Goal: Information Seeking & Learning: Learn about a topic

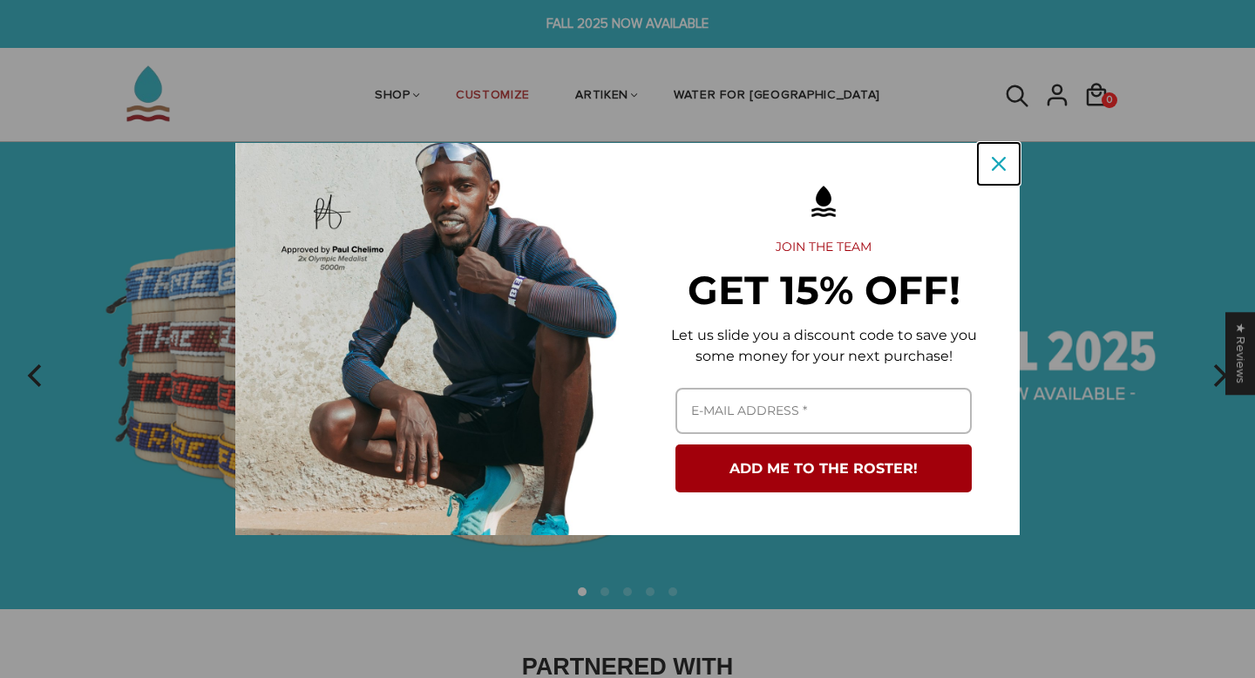
click at [988, 170] on div "Close" at bounding box center [999, 164] width 28 height 28
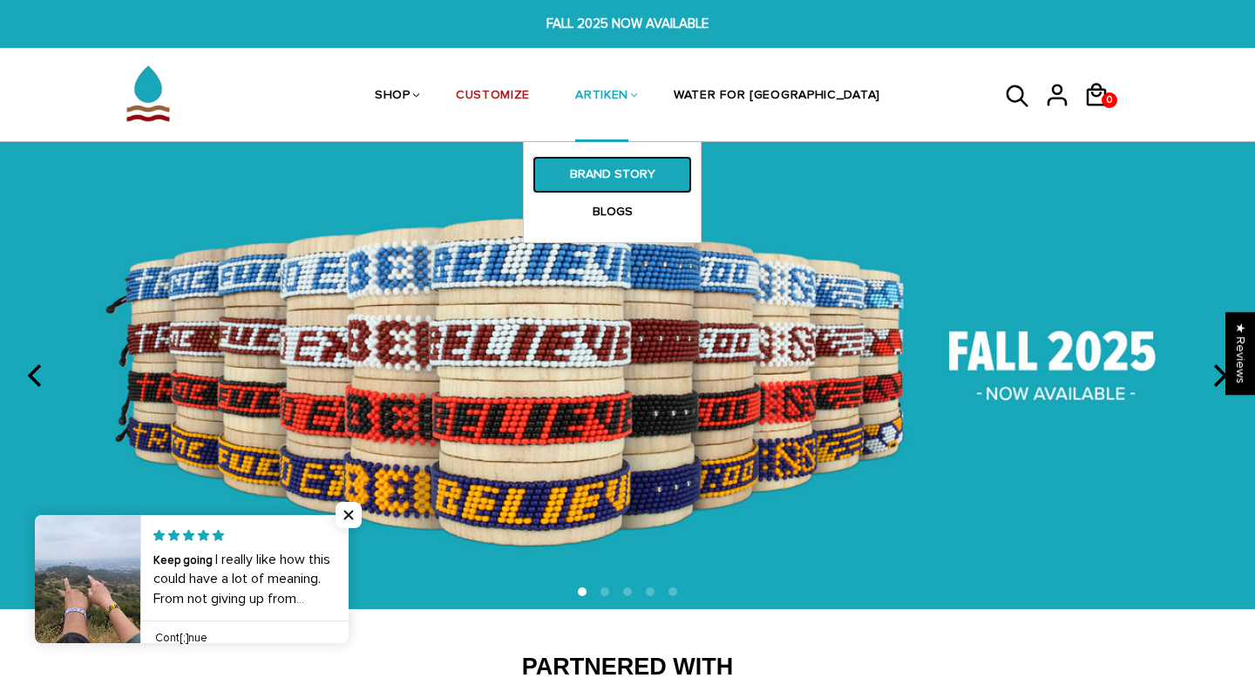
click at [647, 176] on link "BRAND STORY" at bounding box center [611, 174] width 159 height 37
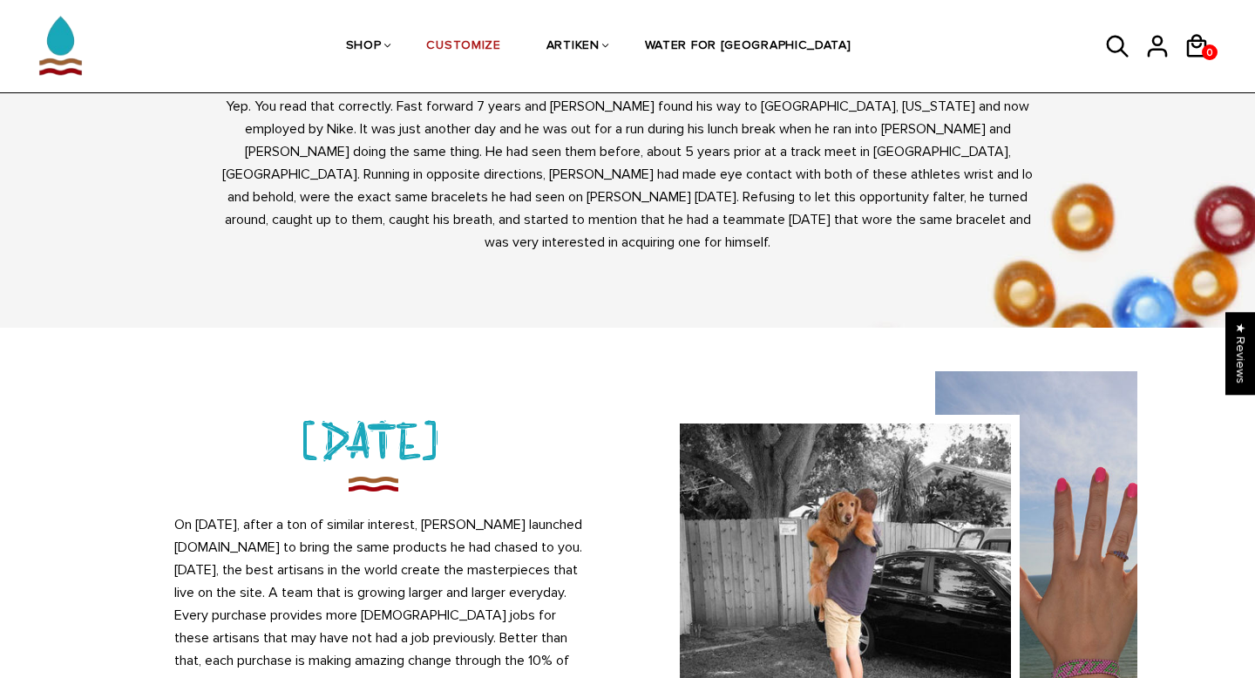
scroll to position [1459, 0]
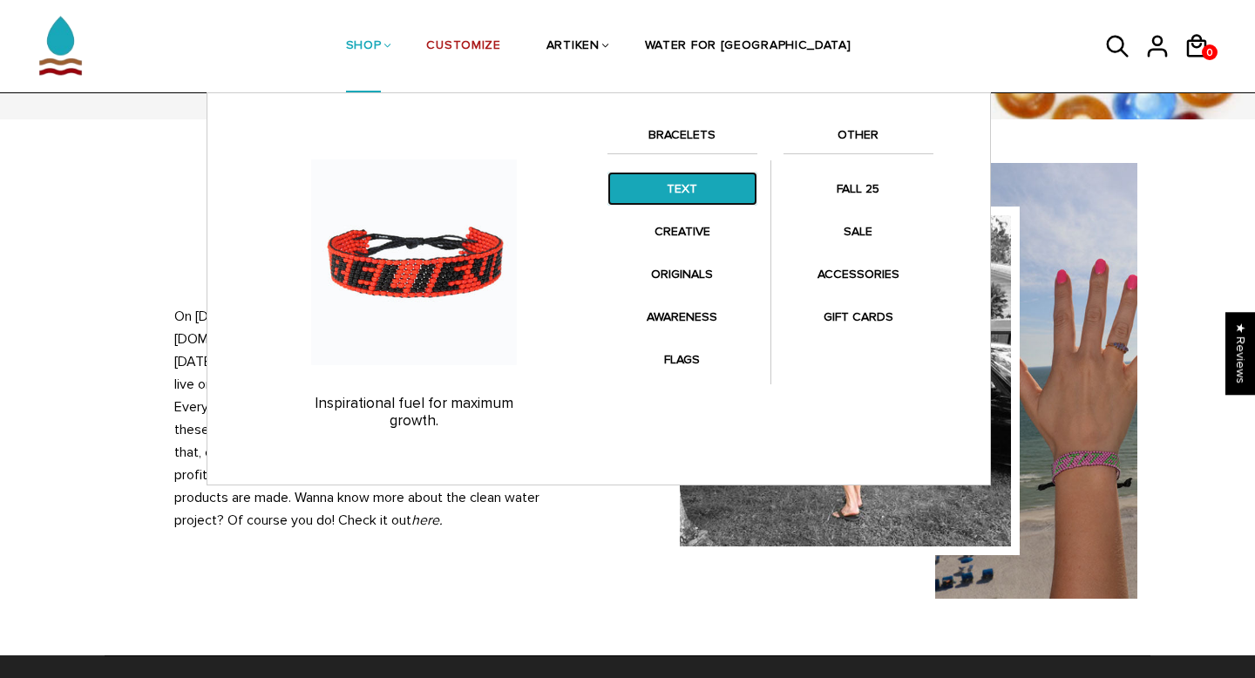
click at [680, 183] on link "TEXT" at bounding box center [682, 189] width 150 height 34
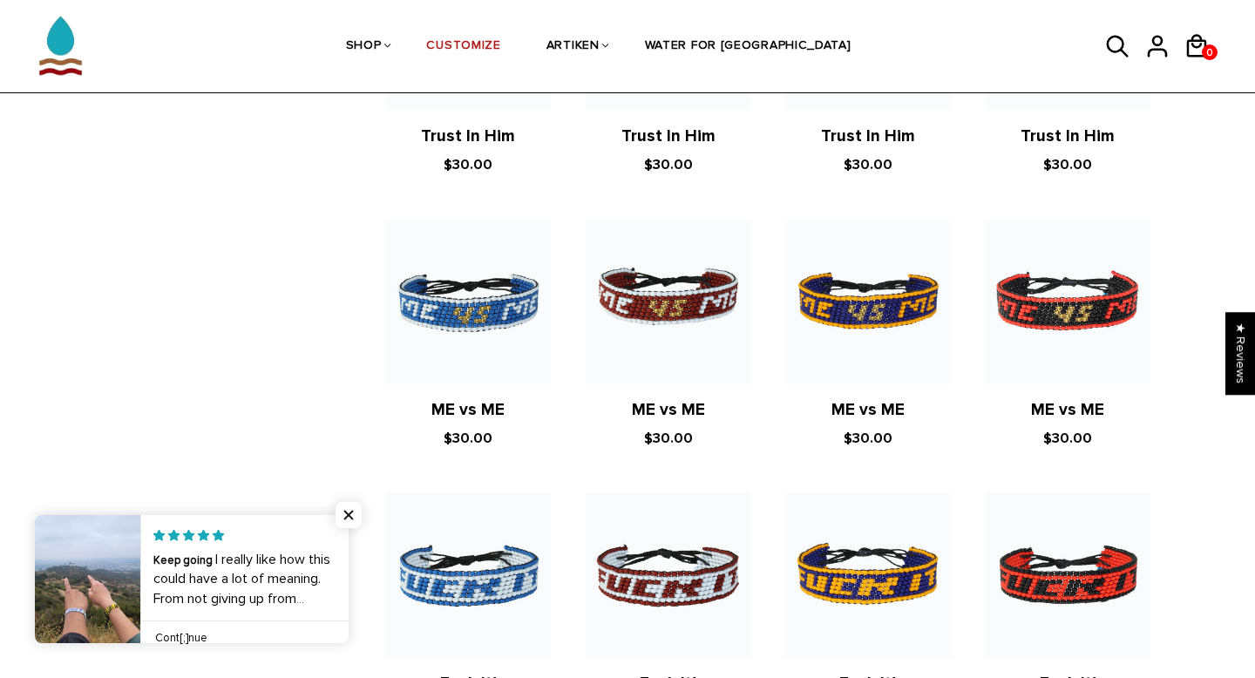
scroll to position [1384, 0]
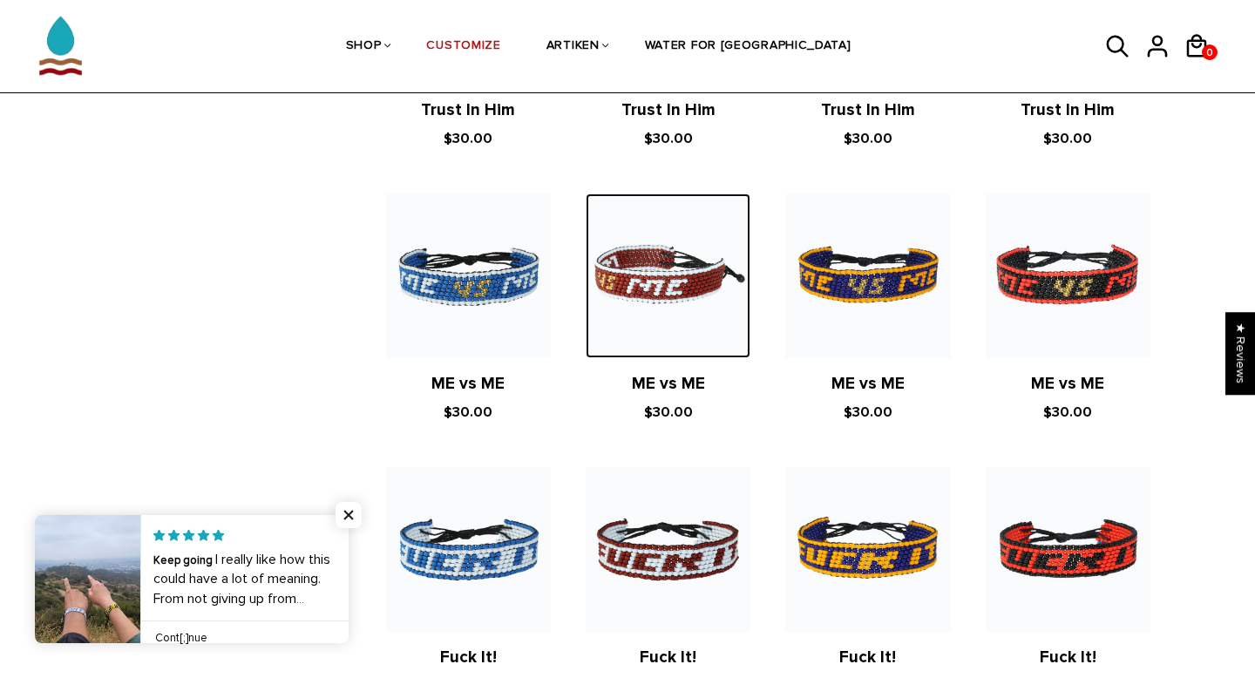
click at [650, 285] on img at bounding box center [668, 275] width 165 height 165
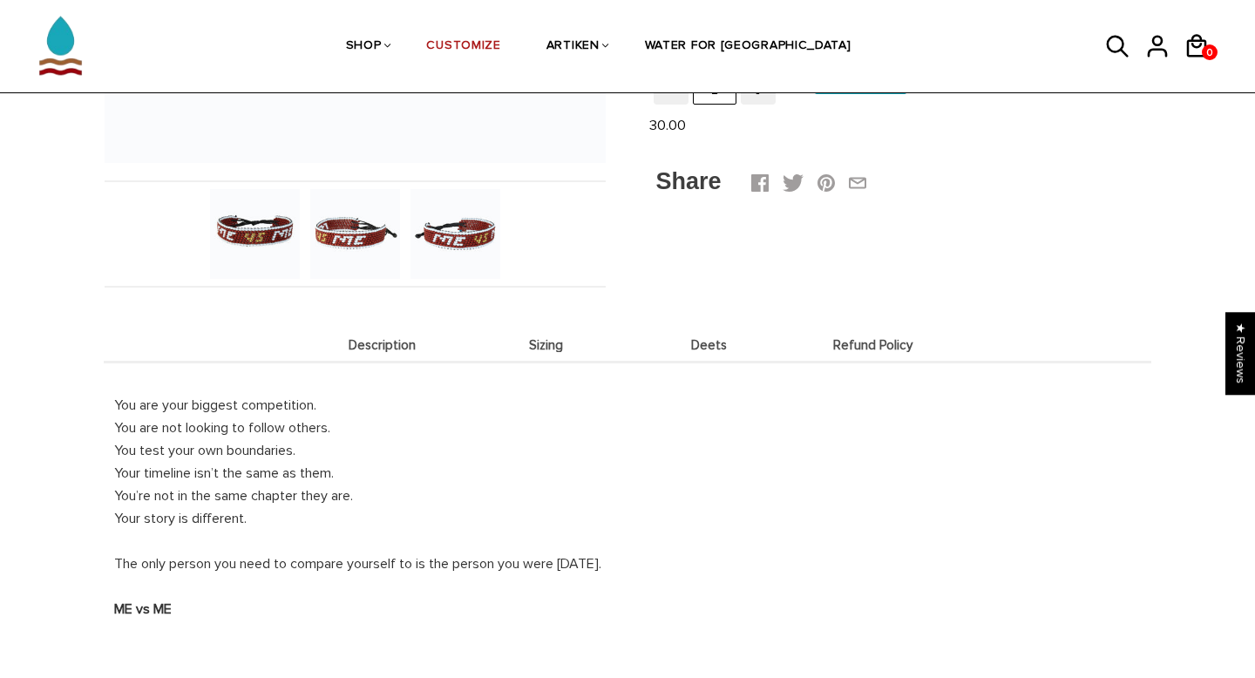
scroll to position [538, 0]
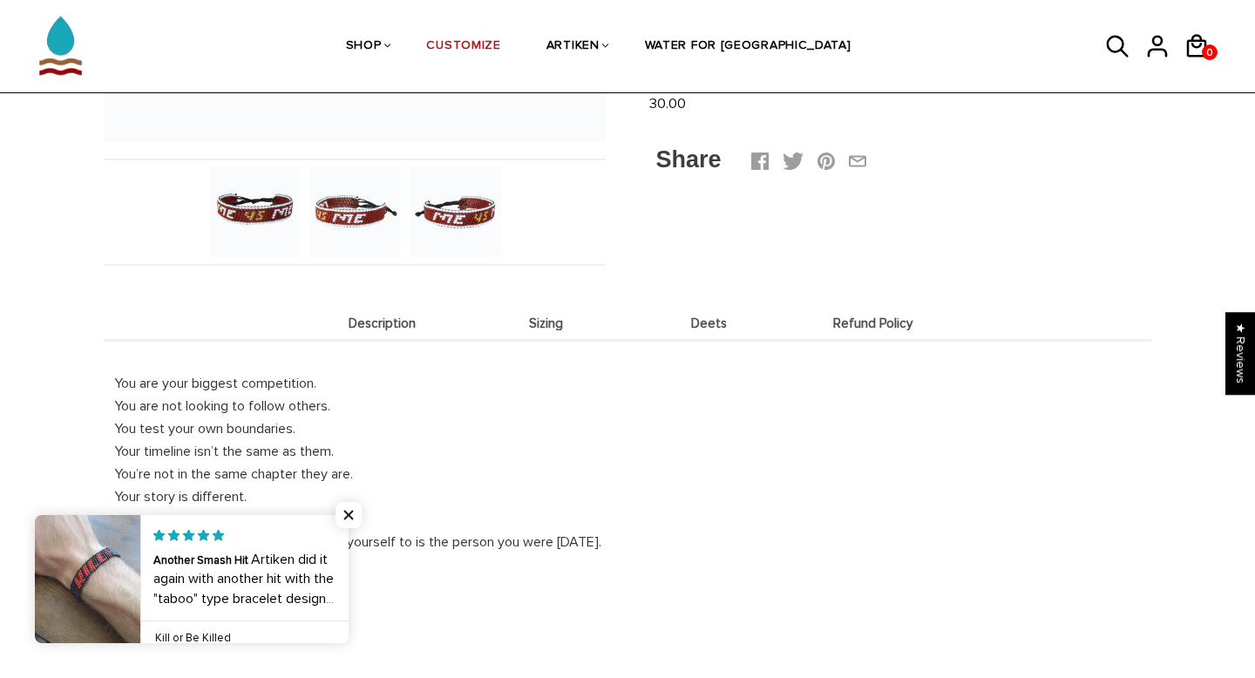
click at [544, 331] on li "Sizing" at bounding box center [546, 323] width 164 height 34
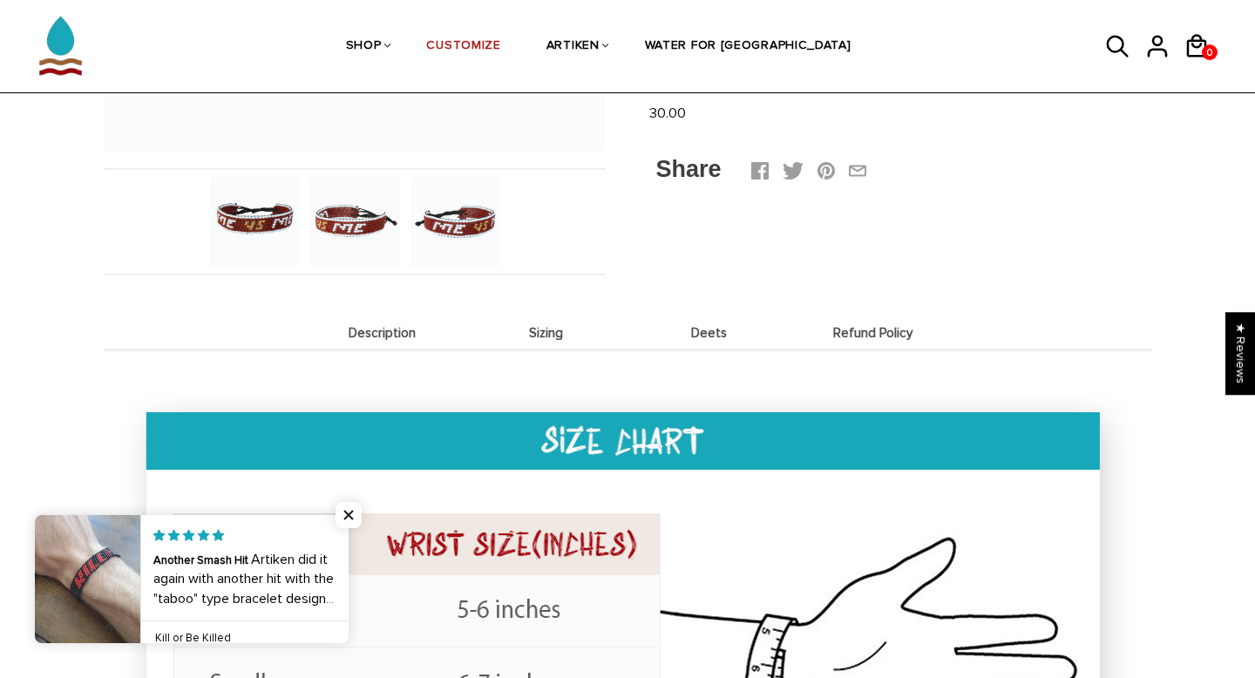
scroll to position [441, 0]
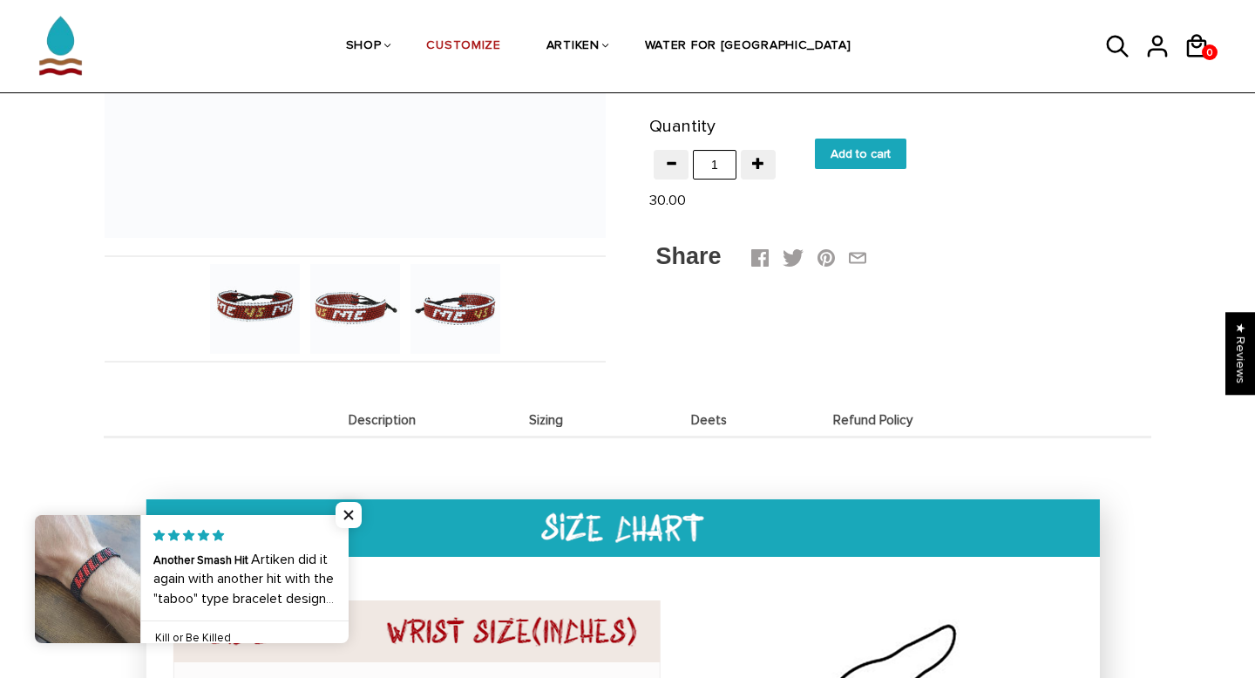
click at [714, 435] on li "Deets" at bounding box center [709, 420] width 164 height 34
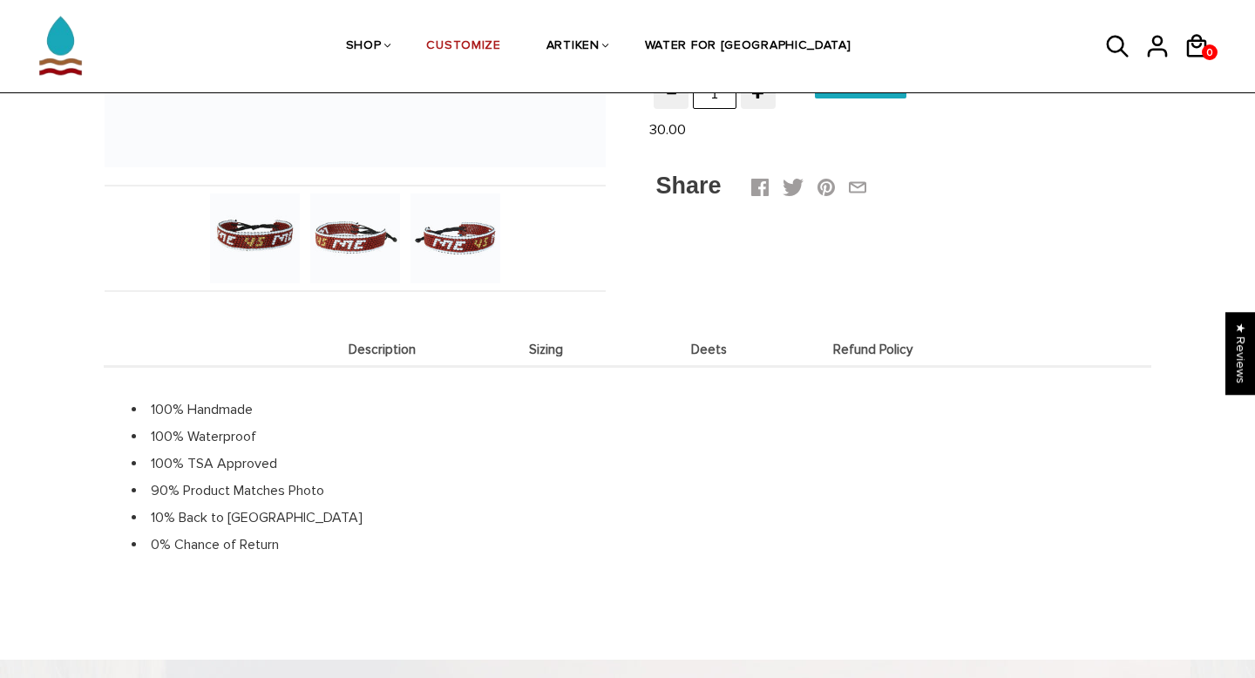
scroll to position [554, 0]
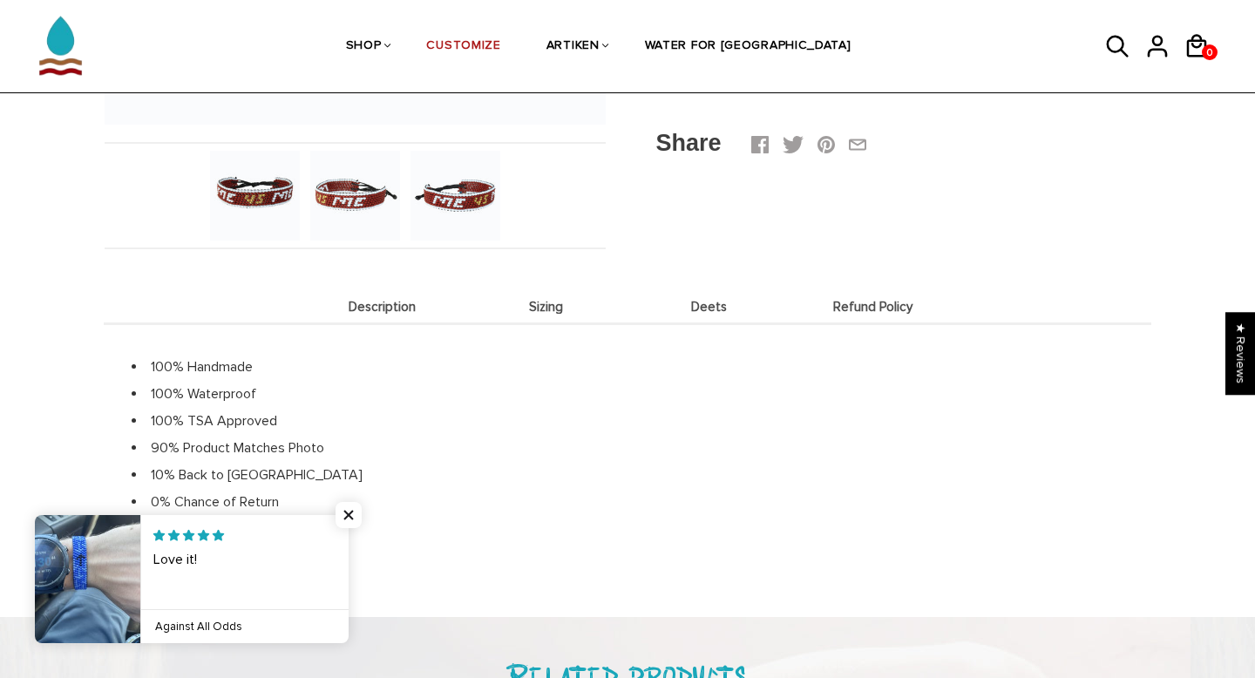
click at [847, 306] on span "Refund Policy" at bounding box center [873, 307] width 155 height 15
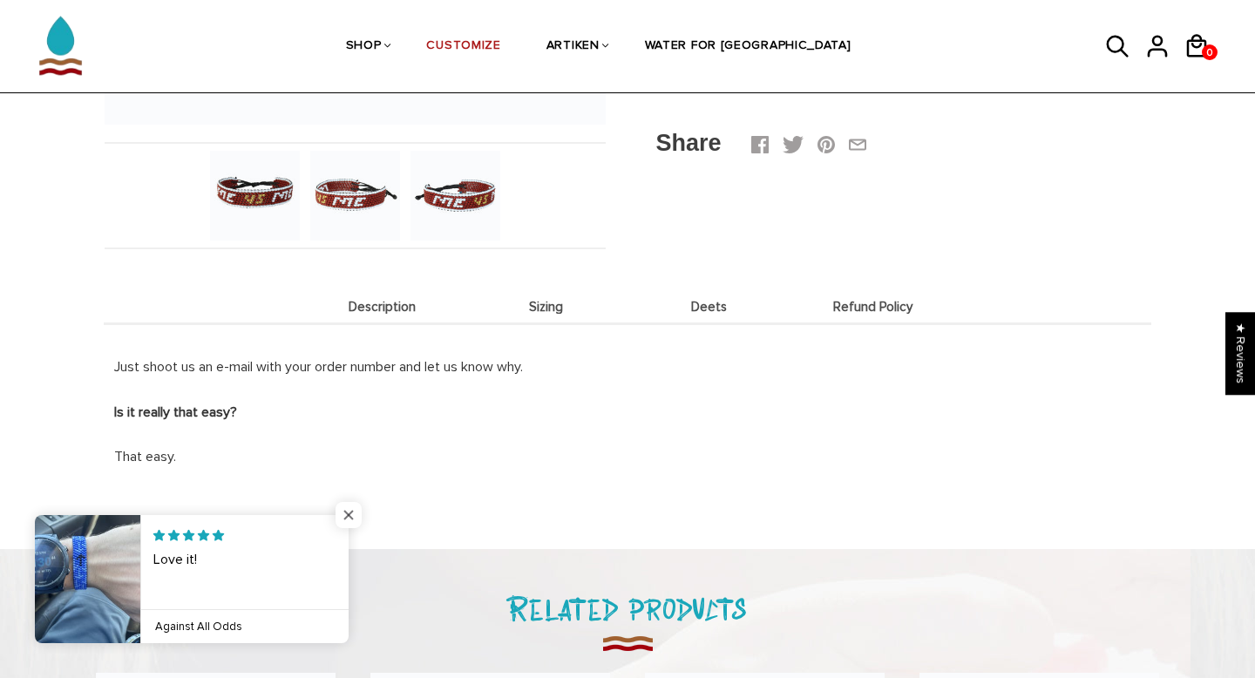
click at [342, 511] on span "Close popup widget" at bounding box center [349, 515] width 26 height 26
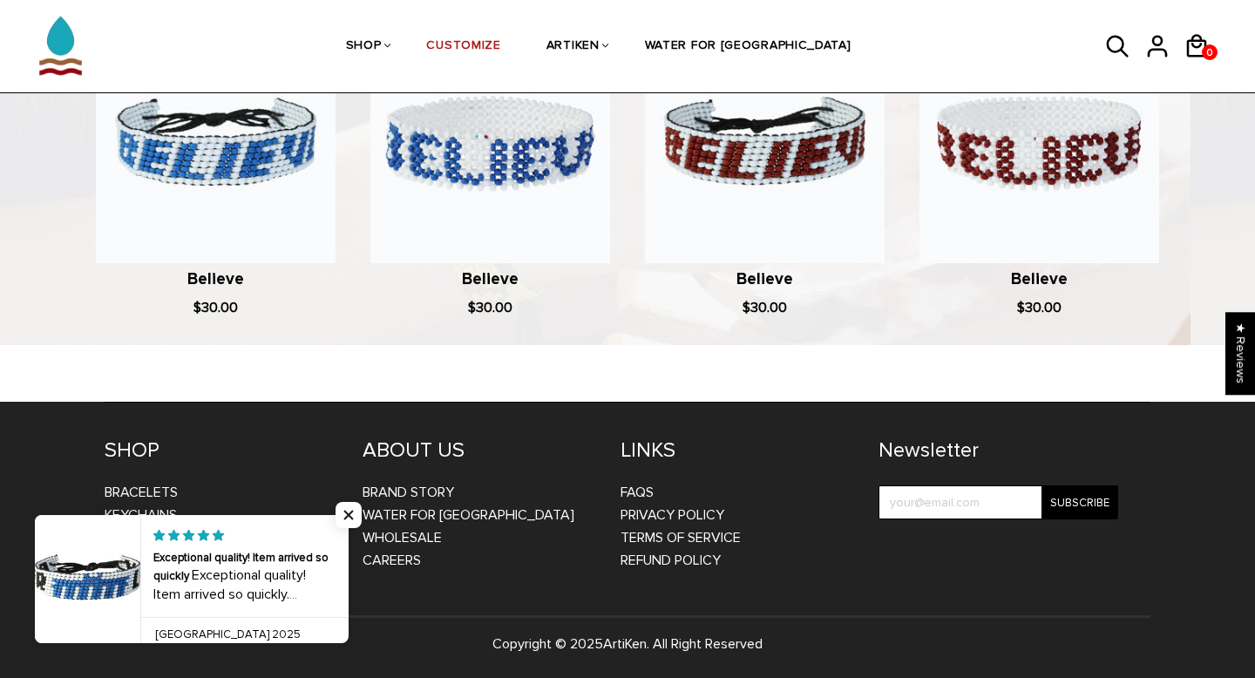
scroll to position [1183, 0]
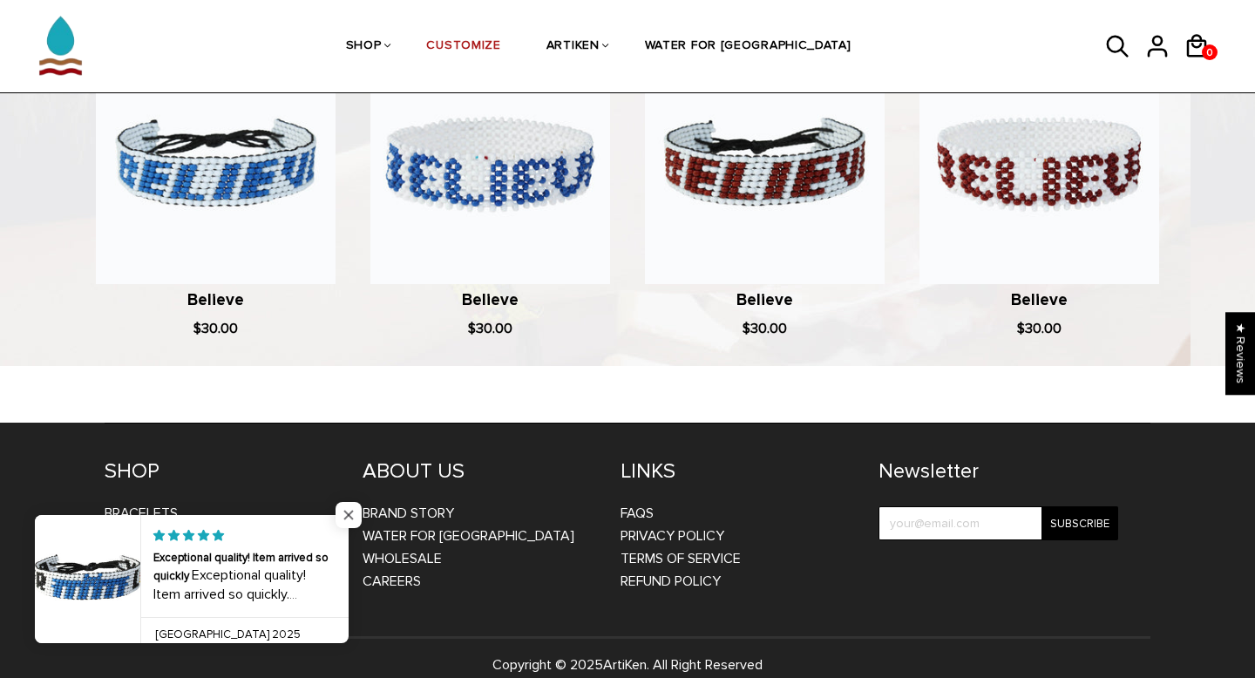
click at [352, 512] on span "Close popup widget" at bounding box center [349, 515] width 26 height 26
click at [350, 512] on span "Close popup widget" at bounding box center [349, 515] width 26 height 26
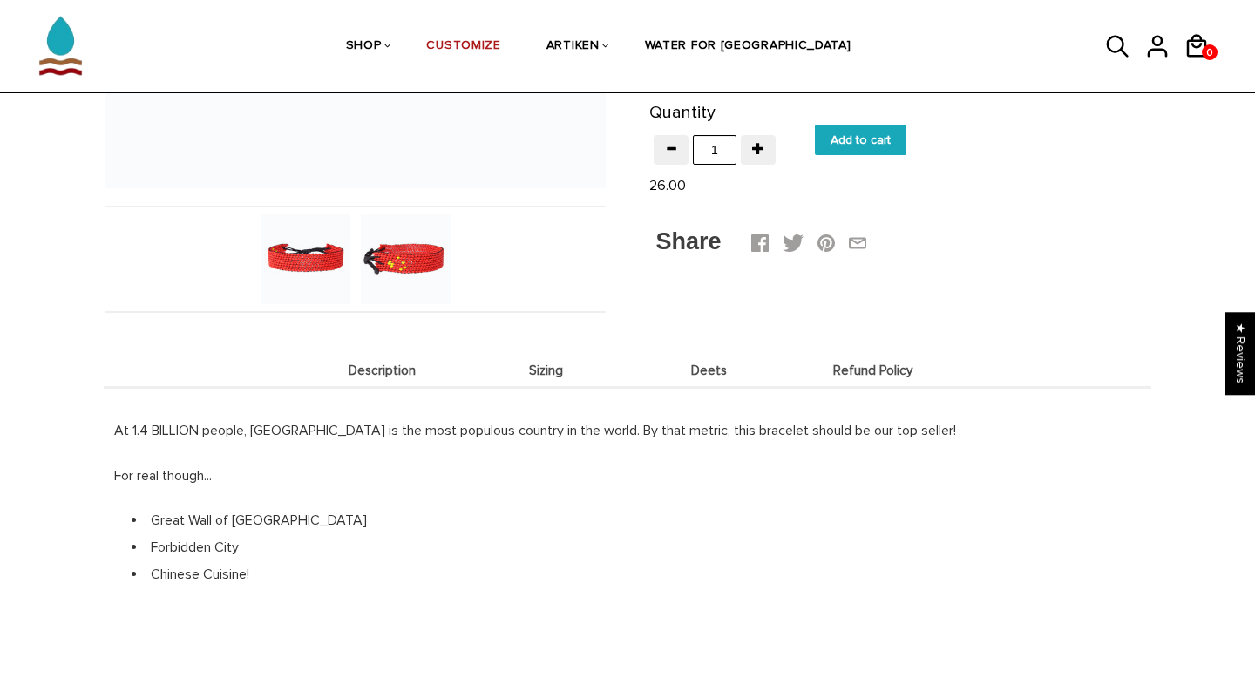
scroll to position [488, 0]
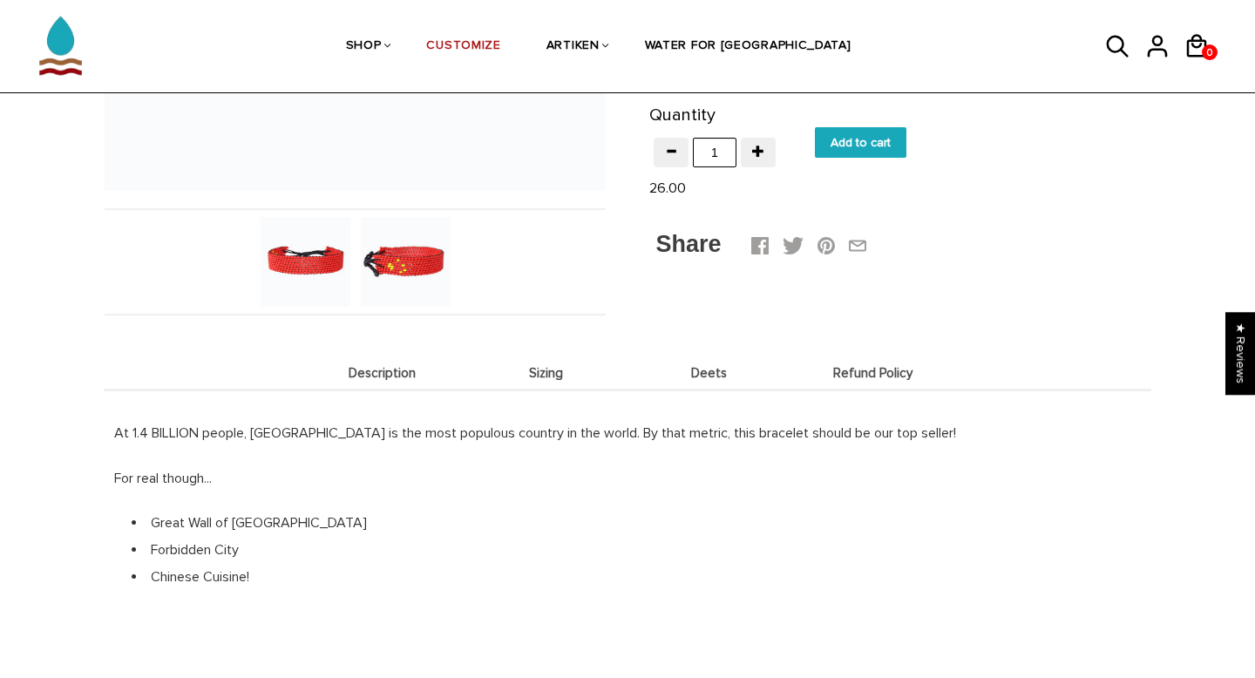
click at [722, 380] on li "Deets" at bounding box center [709, 373] width 164 height 34
